Goal: Understand process/instructions

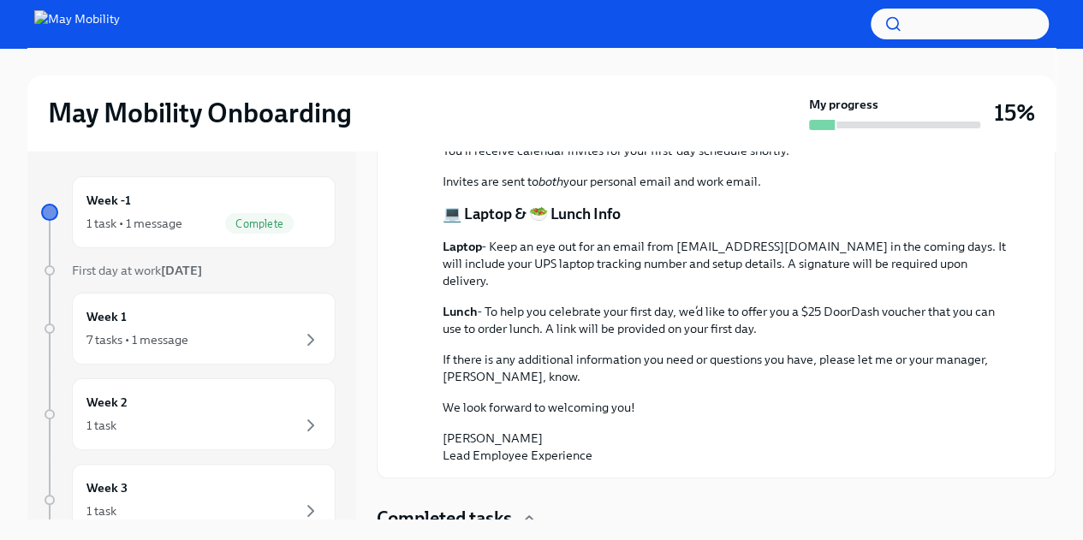
scroll to position [601, 0]
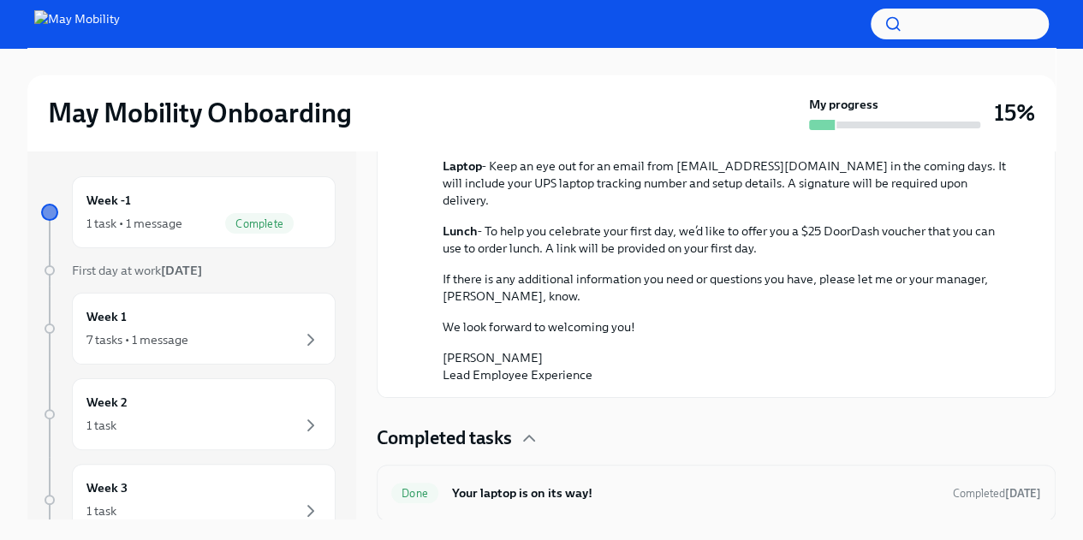
click at [491, 487] on h6 "Your laptop is on its way!" at bounding box center [695, 493] width 487 height 19
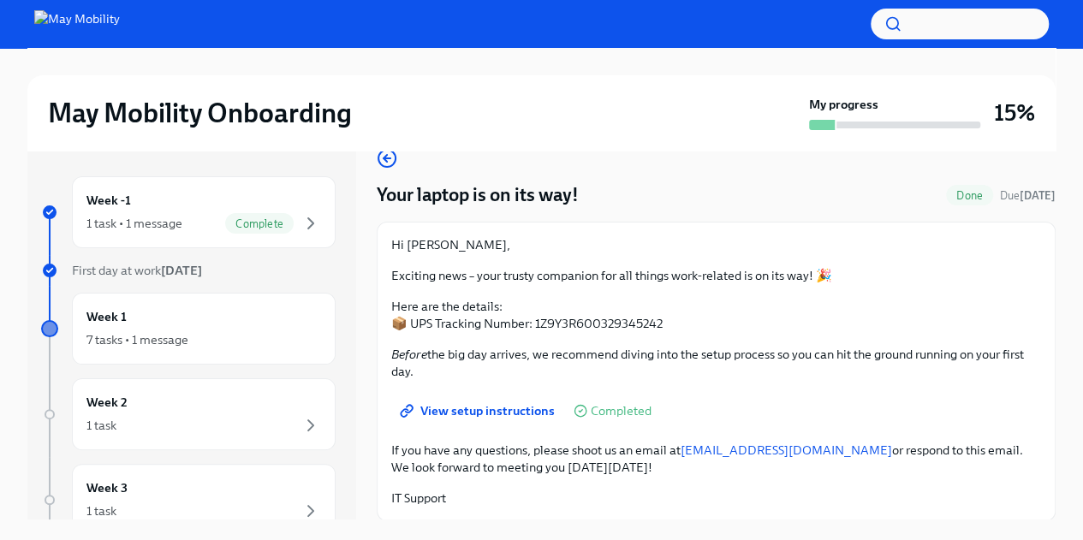
scroll to position [29, 0]
click at [682, 366] on p "Before the big day arrives, we recommend diving into the setup process so you c…" at bounding box center [716, 362] width 650 height 34
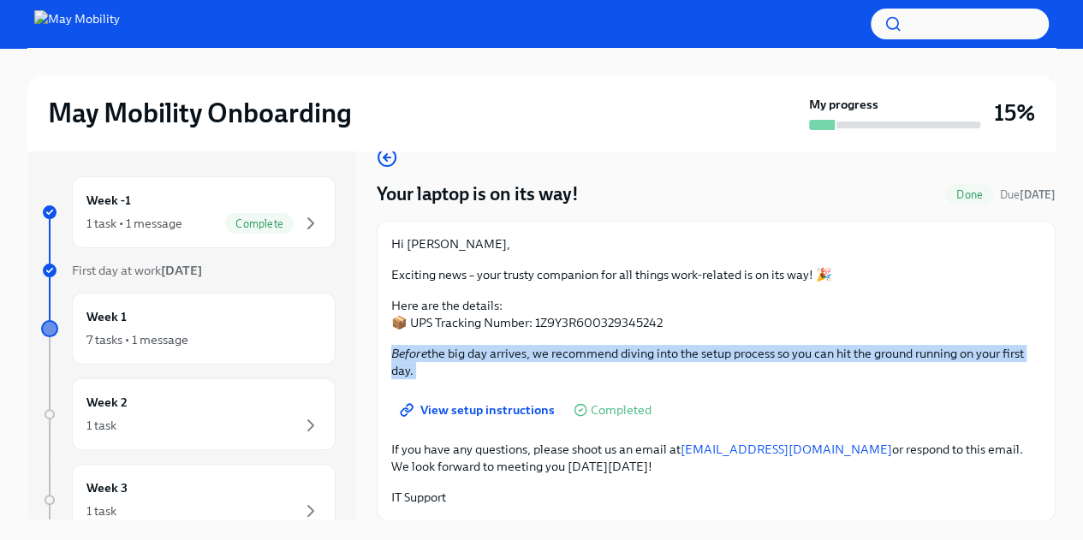
click at [682, 366] on p "Before the big day arrives, we recommend diving into the setup process so you c…" at bounding box center [716, 362] width 650 height 34
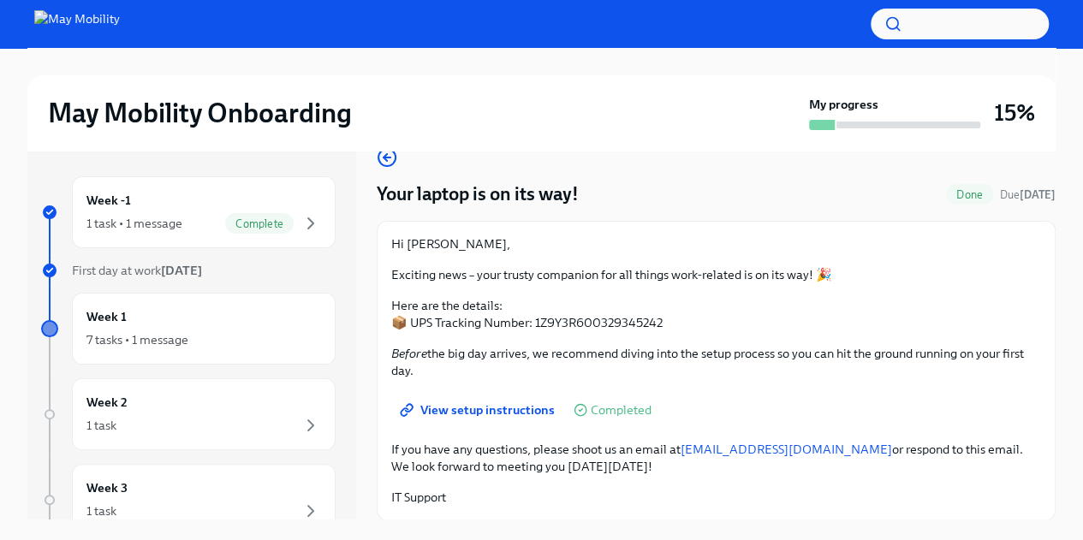
click at [577, 462] on p "If you have any questions, please shoot us an email at [EMAIL_ADDRESS][DOMAIN_N…" at bounding box center [716, 458] width 650 height 34
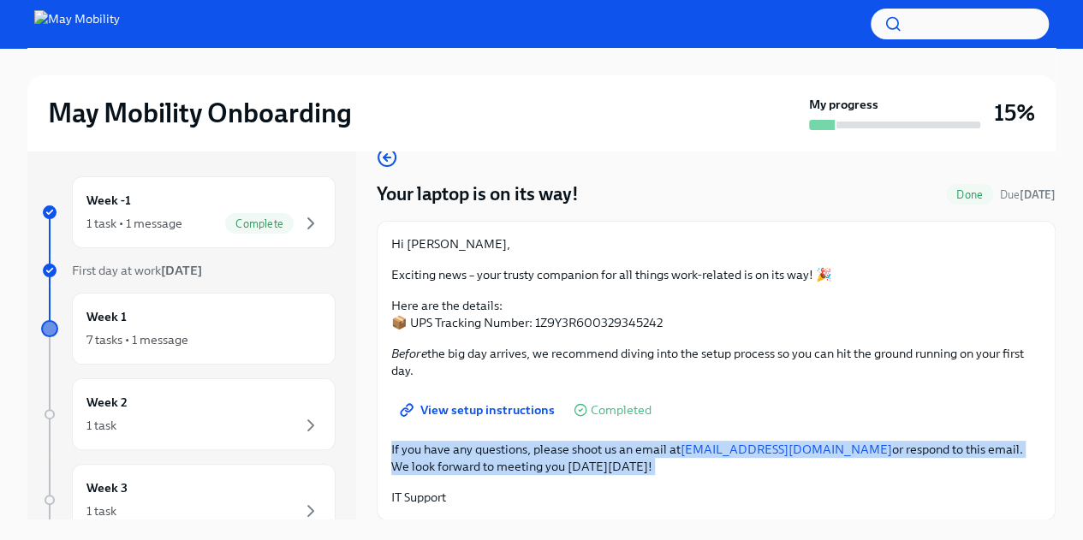
click at [577, 462] on p "If you have any questions, please shoot us an email at [EMAIL_ADDRESS][DOMAIN_N…" at bounding box center [716, 458] width 650 height 34
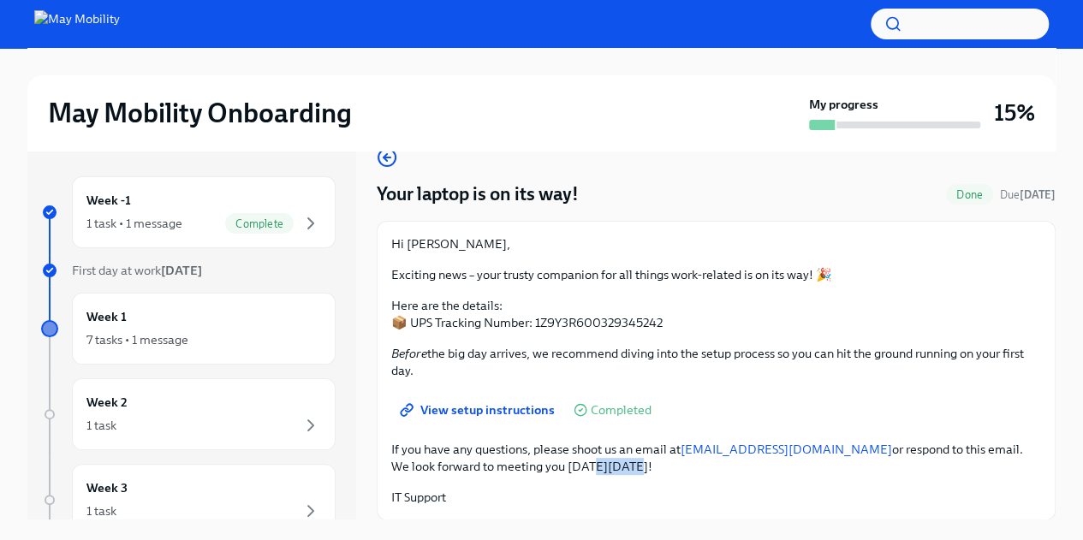
click at [577, 462] on p "If you have any questions, please shoot us an email at [EMAIL_ADDRESS][DOMAIN_N…" at bounding box center [716, 458] width 650 height 34
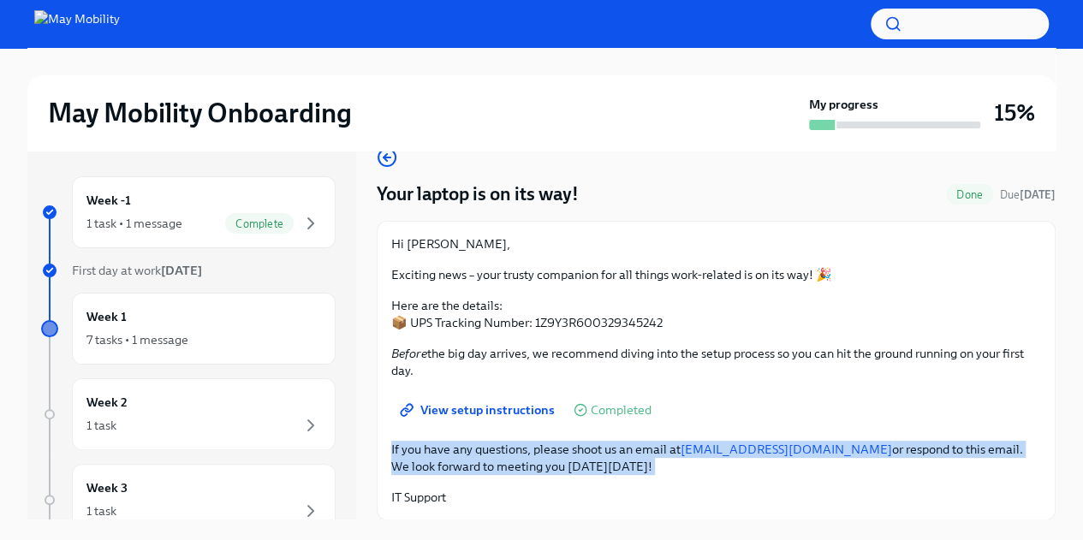
click at [577, 462] on p "If you have any questions, please shoot us an email at [EMAIL_ADDRESS][DOMAIN_N…" at bounding box center [716, 458] width 650 height 34
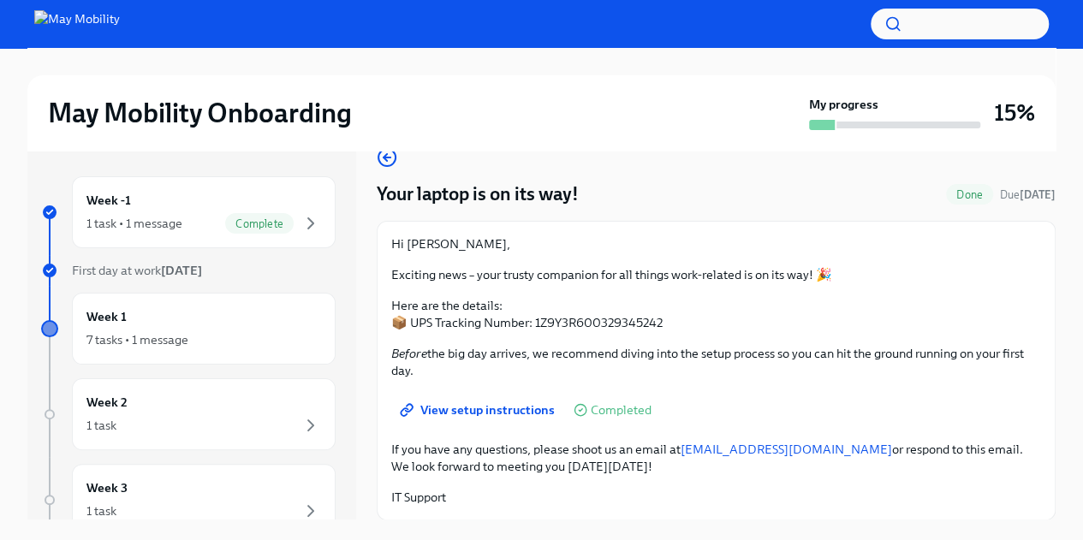
click at [523, 499] on p "IT Support" at bounding box center [716, 497] width 650 height 17
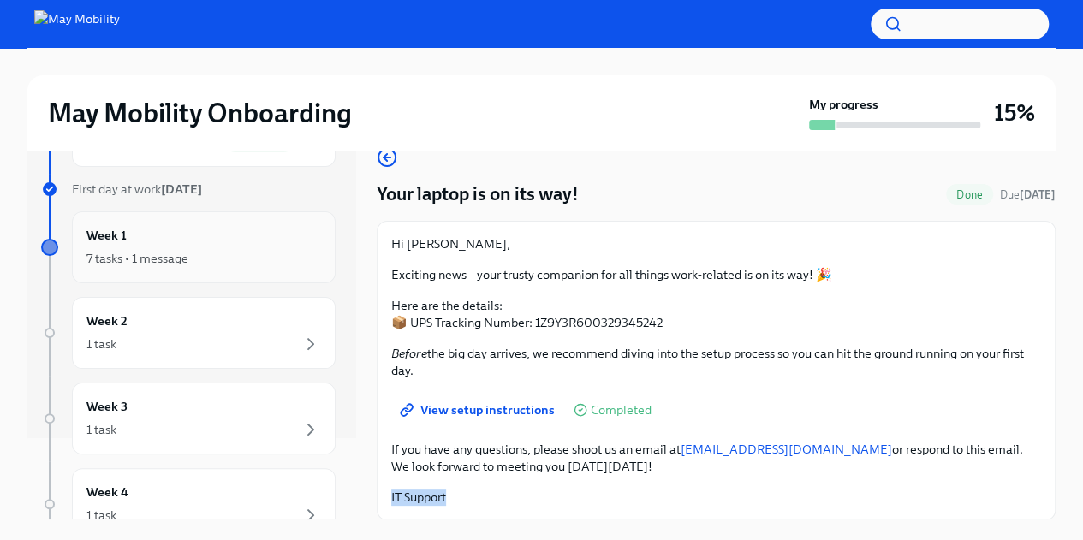
scroll to position [91, 0]
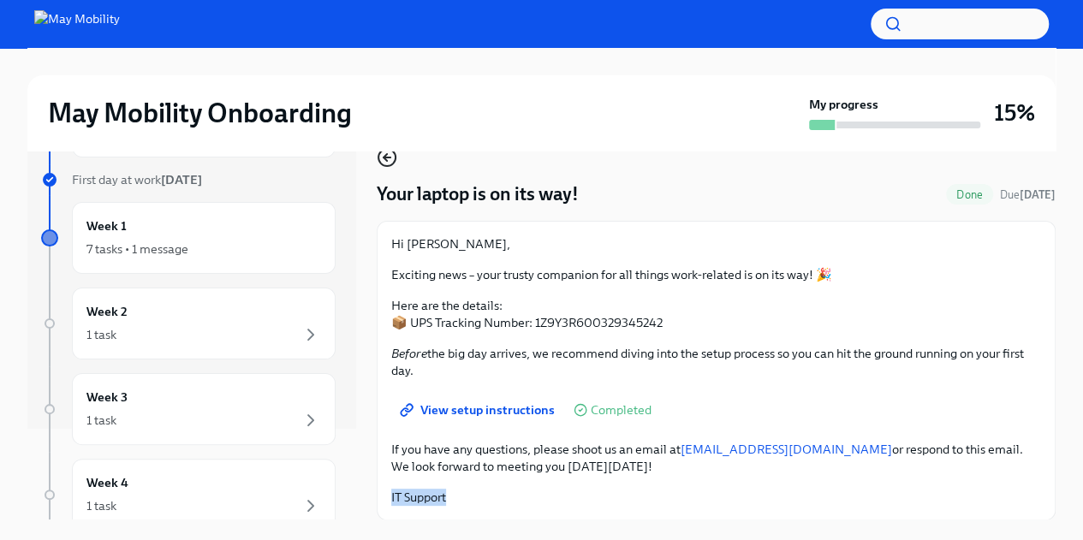
click at [390, 160] on icon "button" at bounding box center [387, 157] width 21 height 21
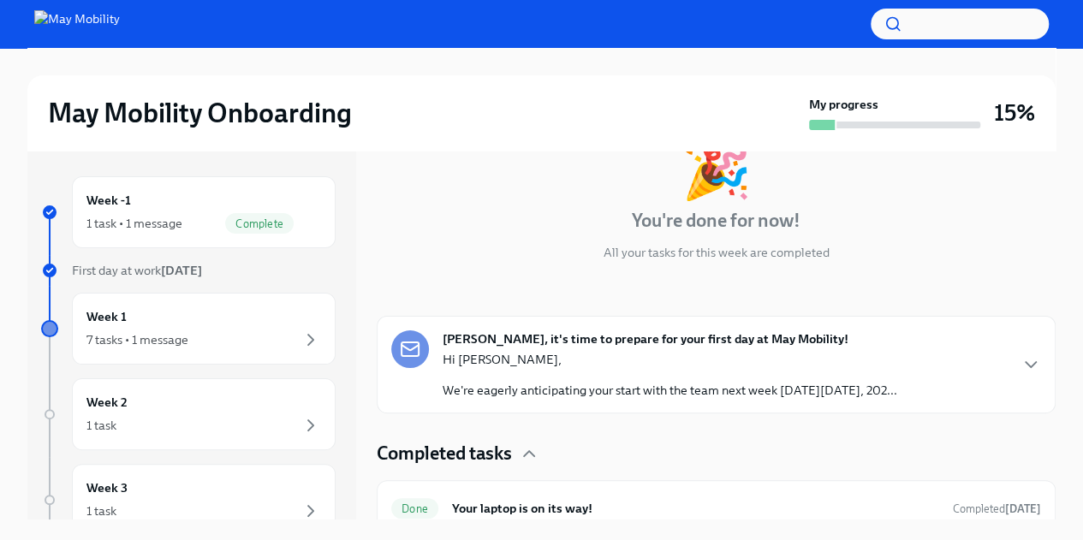
scroll to position [129, 0]
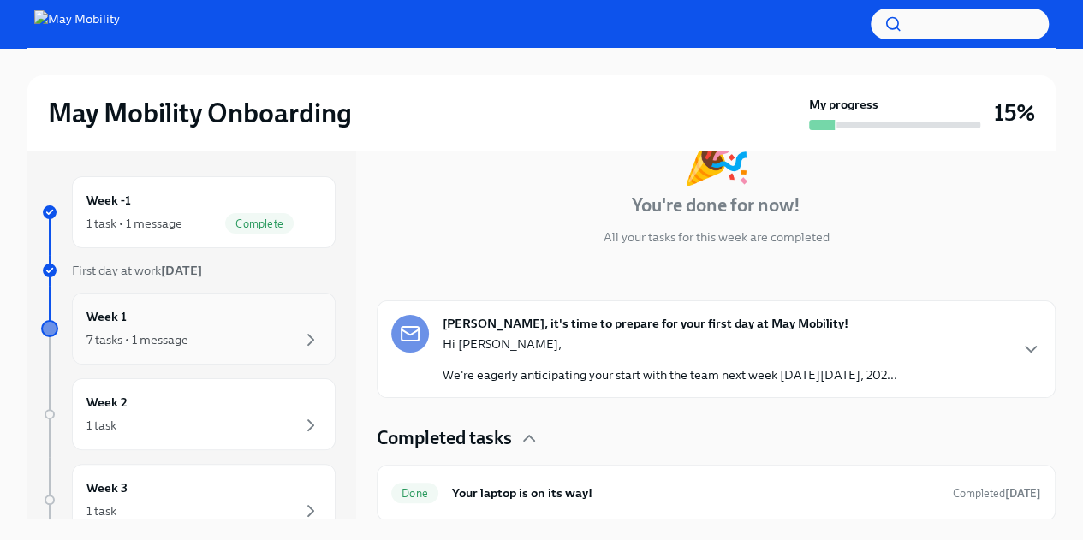
click at [272, 352] on div "Week 1 7 tasks • 1 message" at bounding box center [204, 329] width 264 height 72
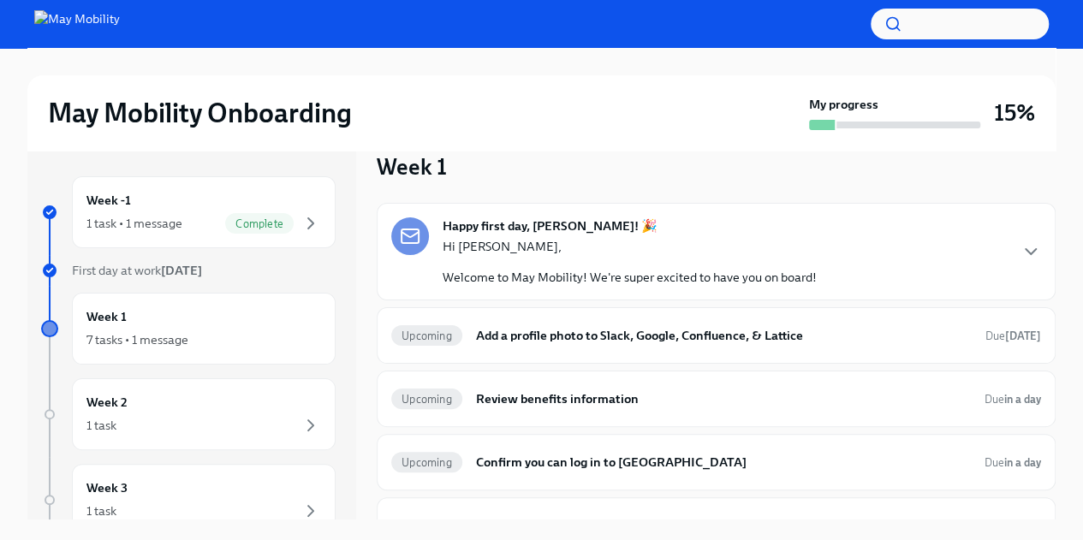
scroll to position [26, 0]
click at [1021, 252] on icon "button" at bounding box center [1031, 251] width 21 height 21
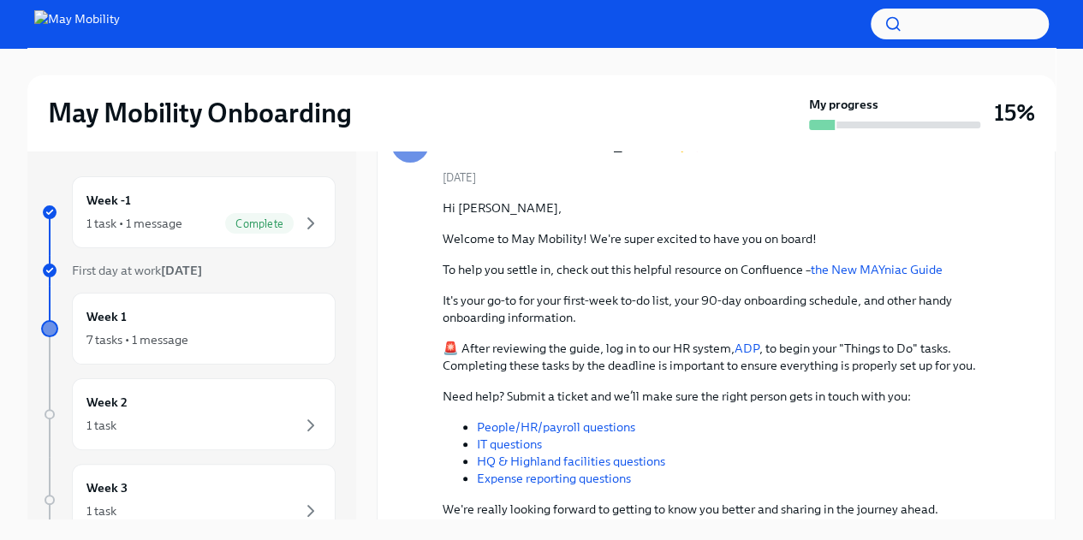
scroll to position [121, 0]
